Goal: Task Accomplishment & Management: Use online tool/utility

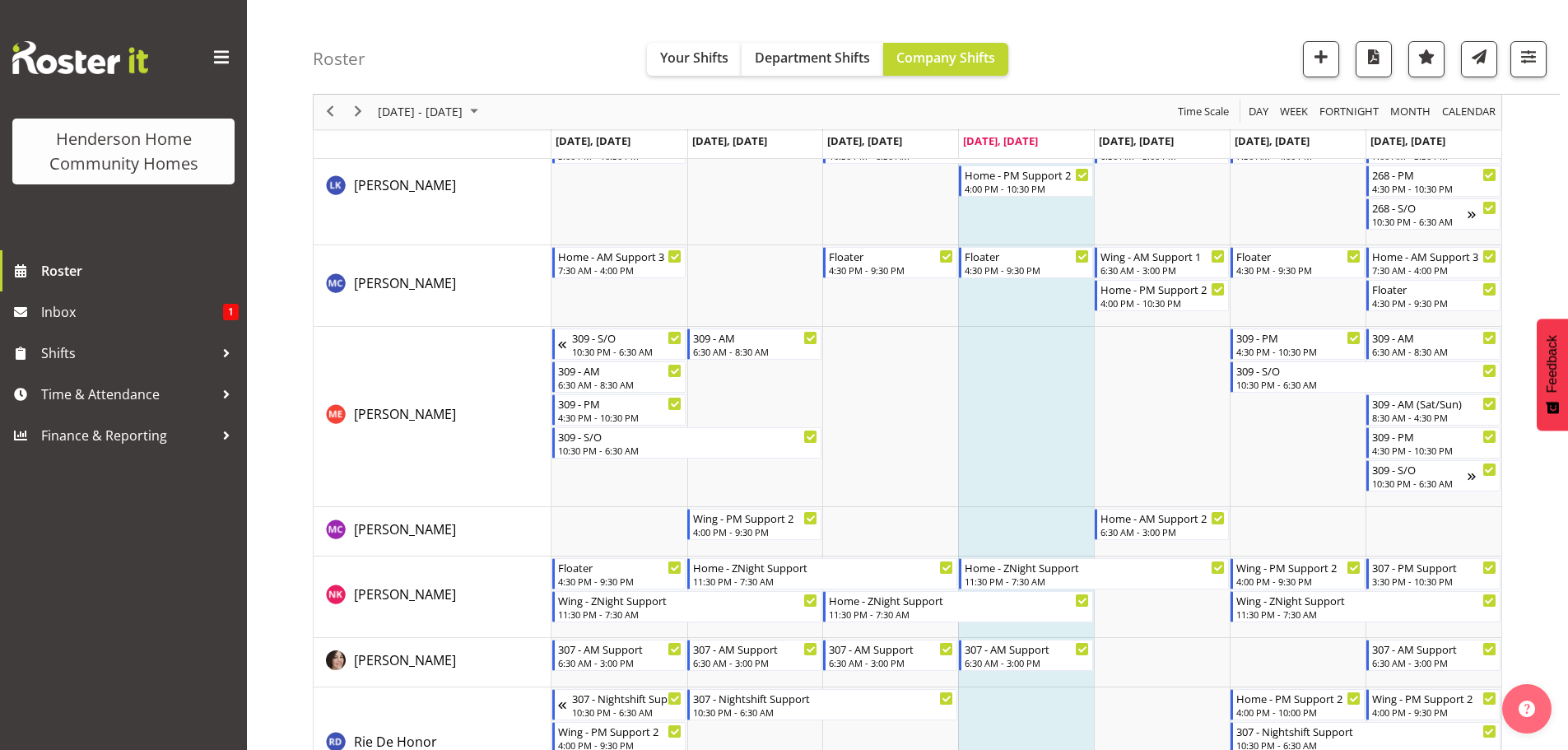
scroll to position [1937, 0]
click at [112, 392] on span "Time & Attendance" at bounding box center [128, 394] width 173 height 25
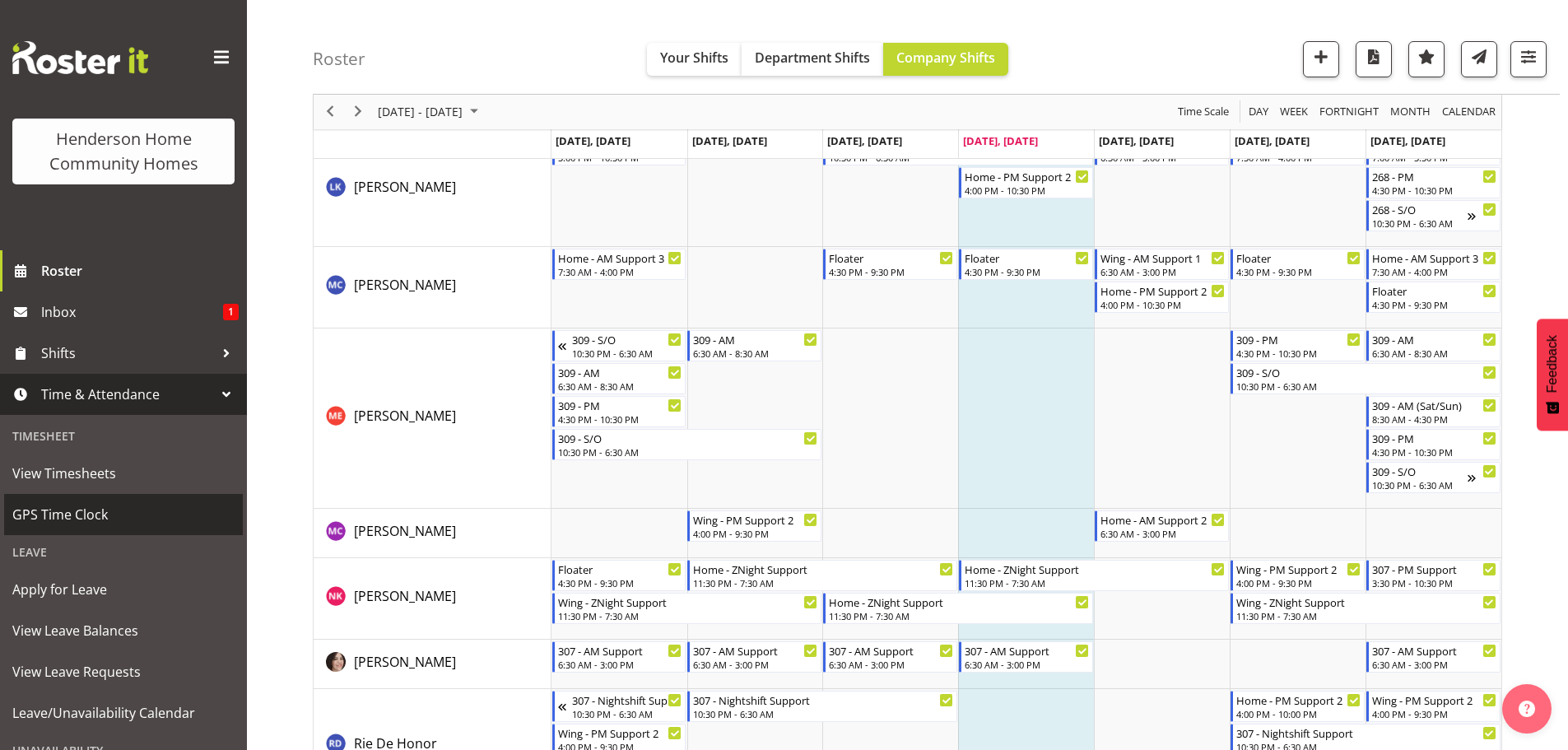
click at [75, 518] on span "GPS Time Clock" at bounding box center [124, 516] width 223 height 25
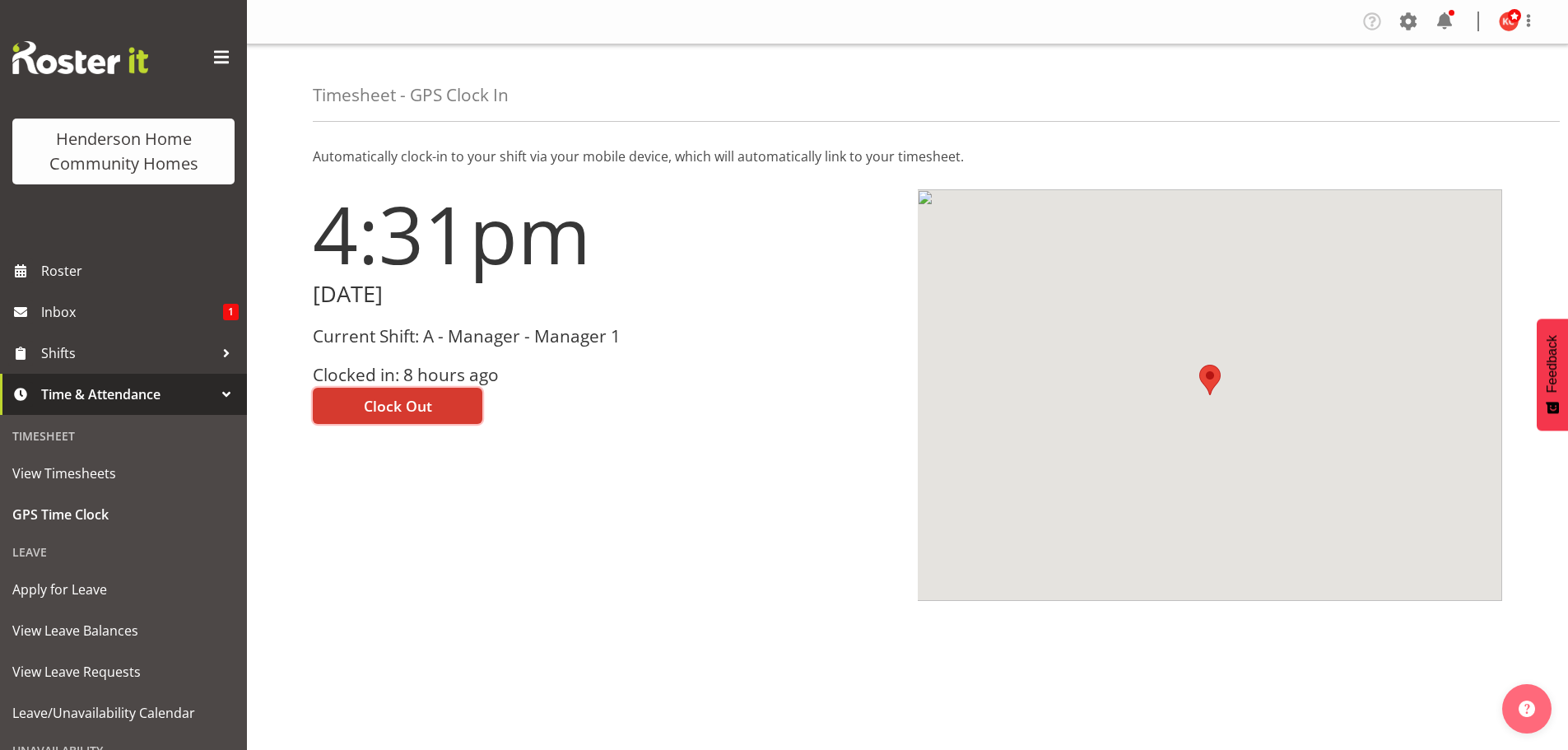
drag, startPoint x: 378, startPoint y: 390, endPoint x: 385, endPoint y: 407, distance: 18.4
click at [381, 393] on button "Clock Out" at bounding box center [397, 405] width 169 height 36
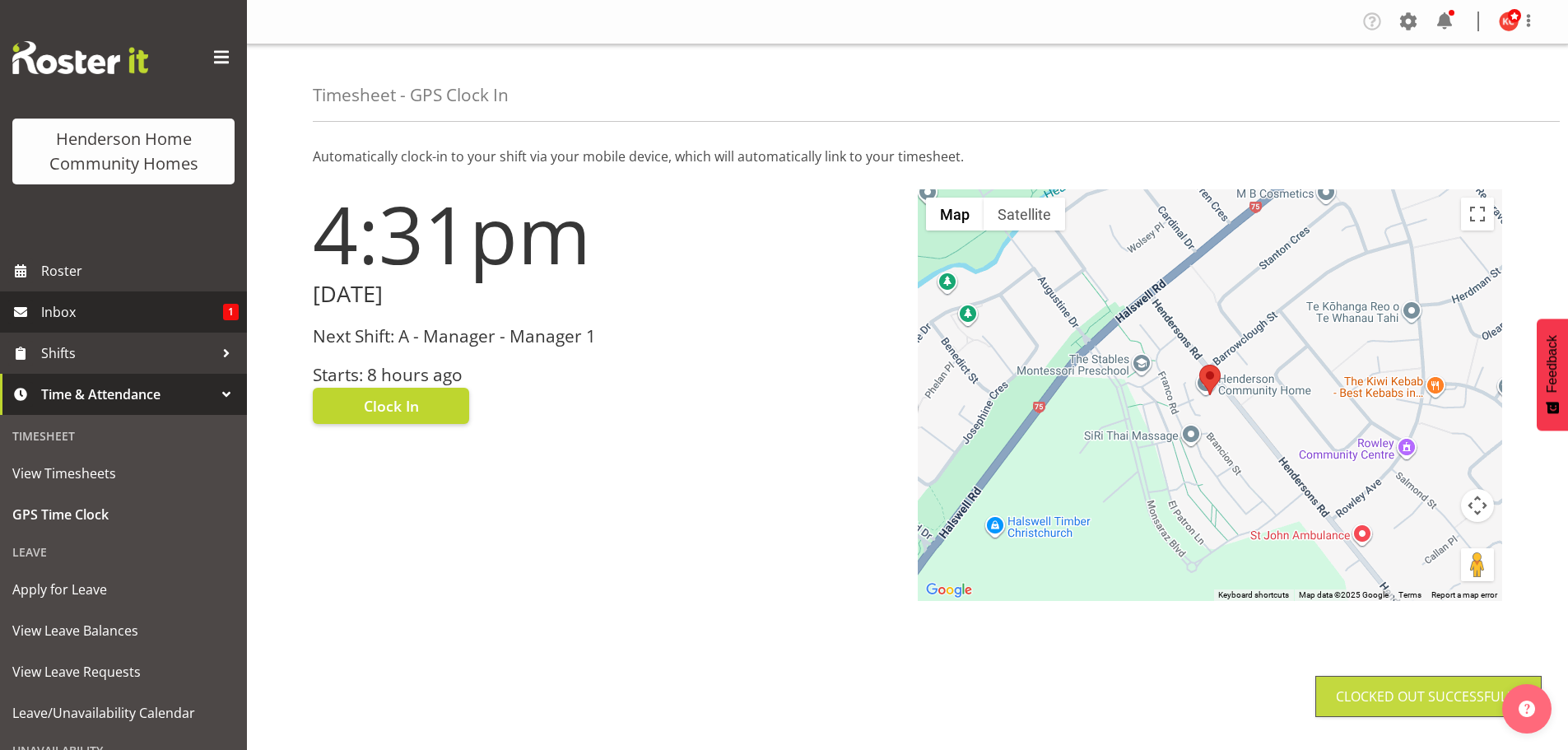
click at [47, 316] on span "Inbox" at bounding box center [133, 312] width 182 height 25
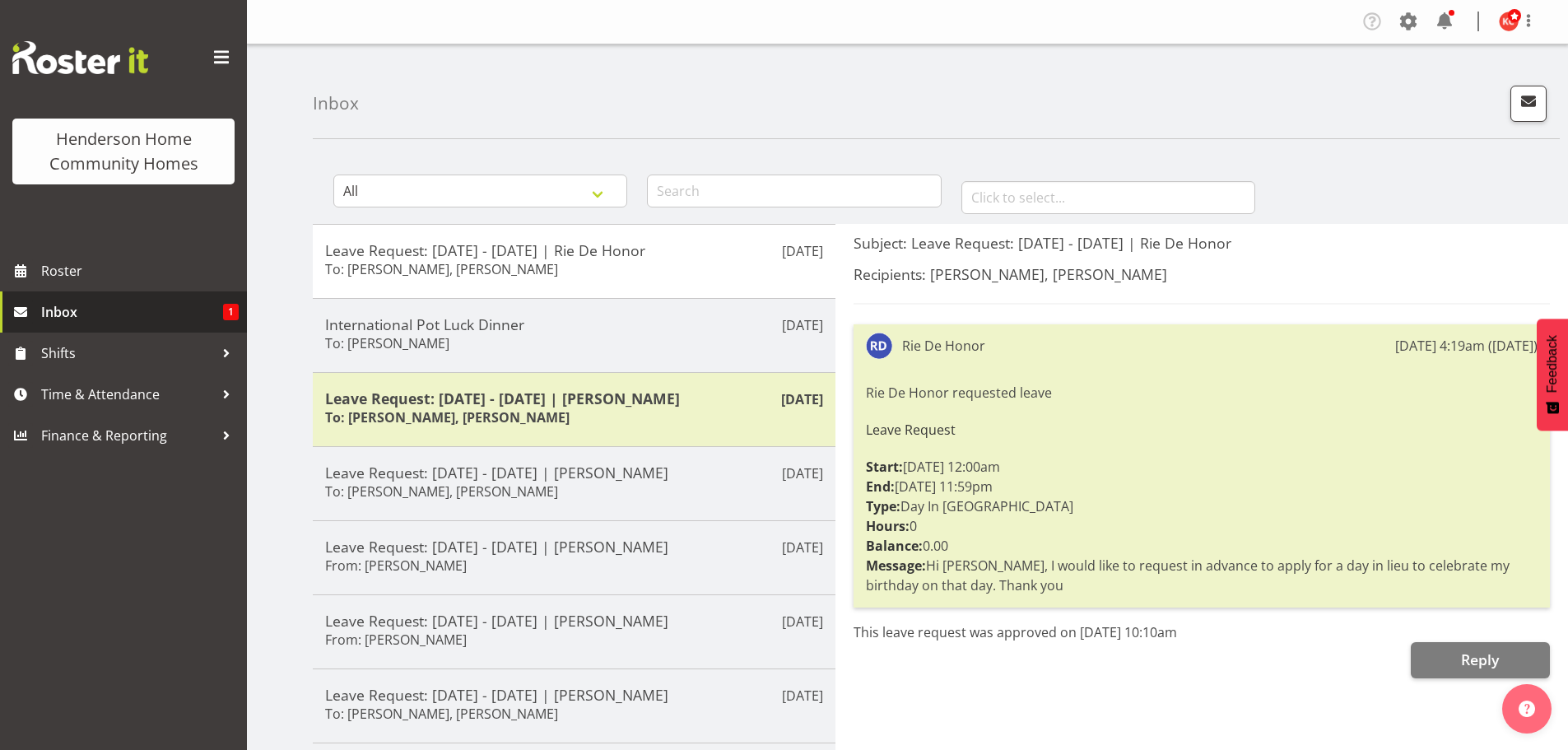
click at [47, 316] on span "Inbox" at bounding box center [133, 312] width 182 height 25
